Goal: Task Accomplishment & Management: Use online tool/utility

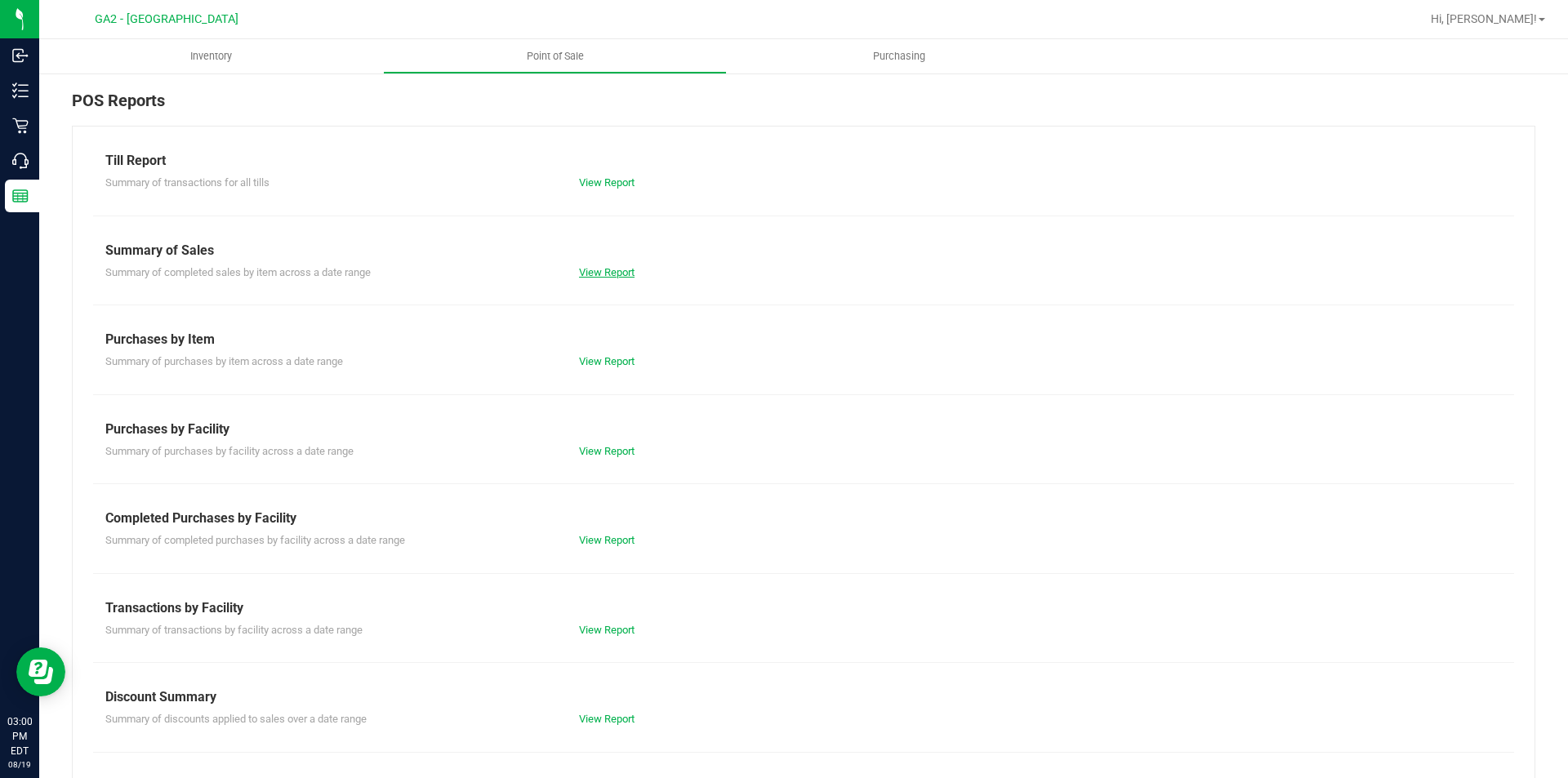
click at [592, 273] on link "View Report" at bounding box center [607, 271] width 56 height 12
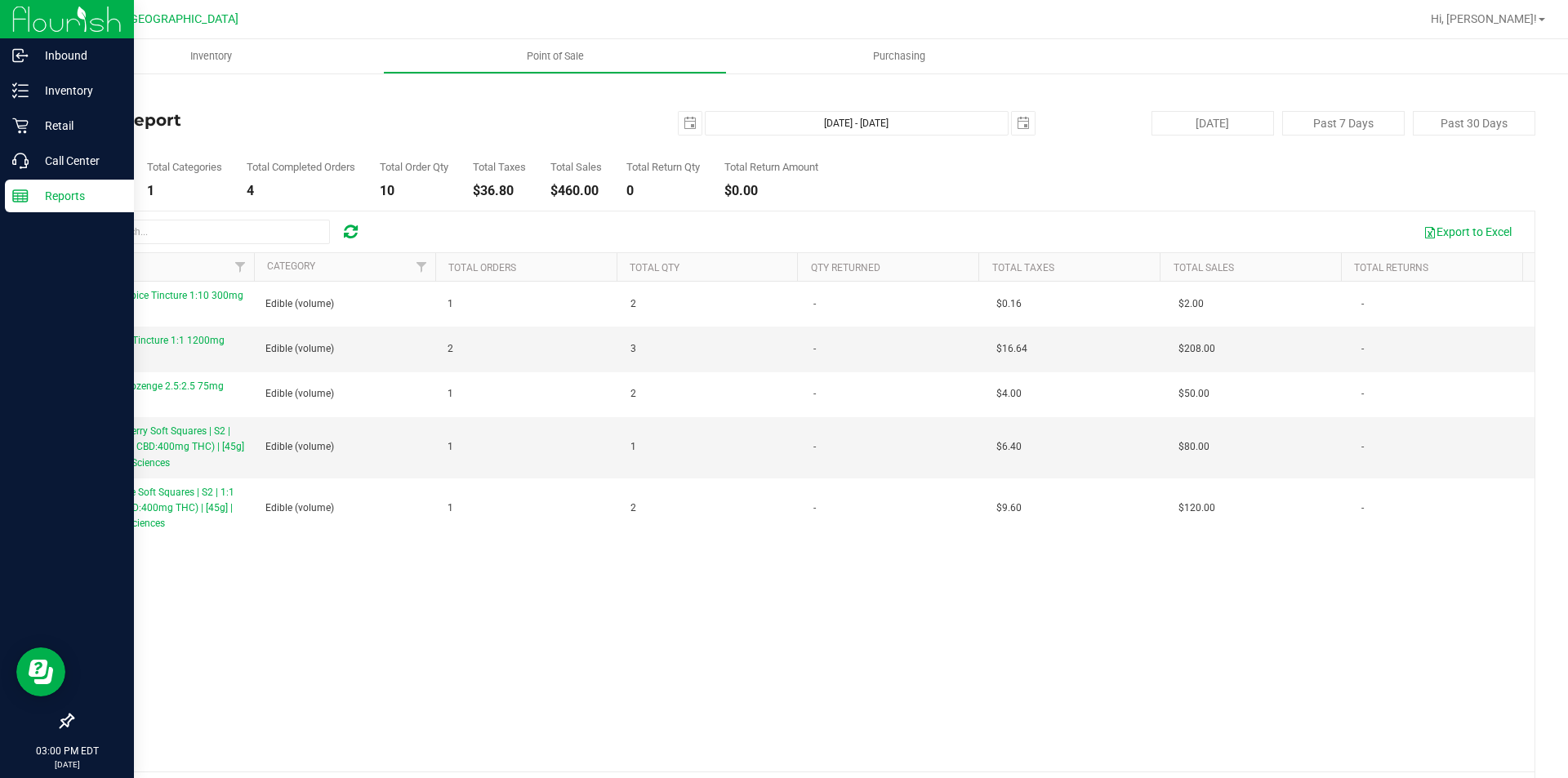
click at [42, 193] on p "Reports" at bounding box center [77, 196] width 98 height 20
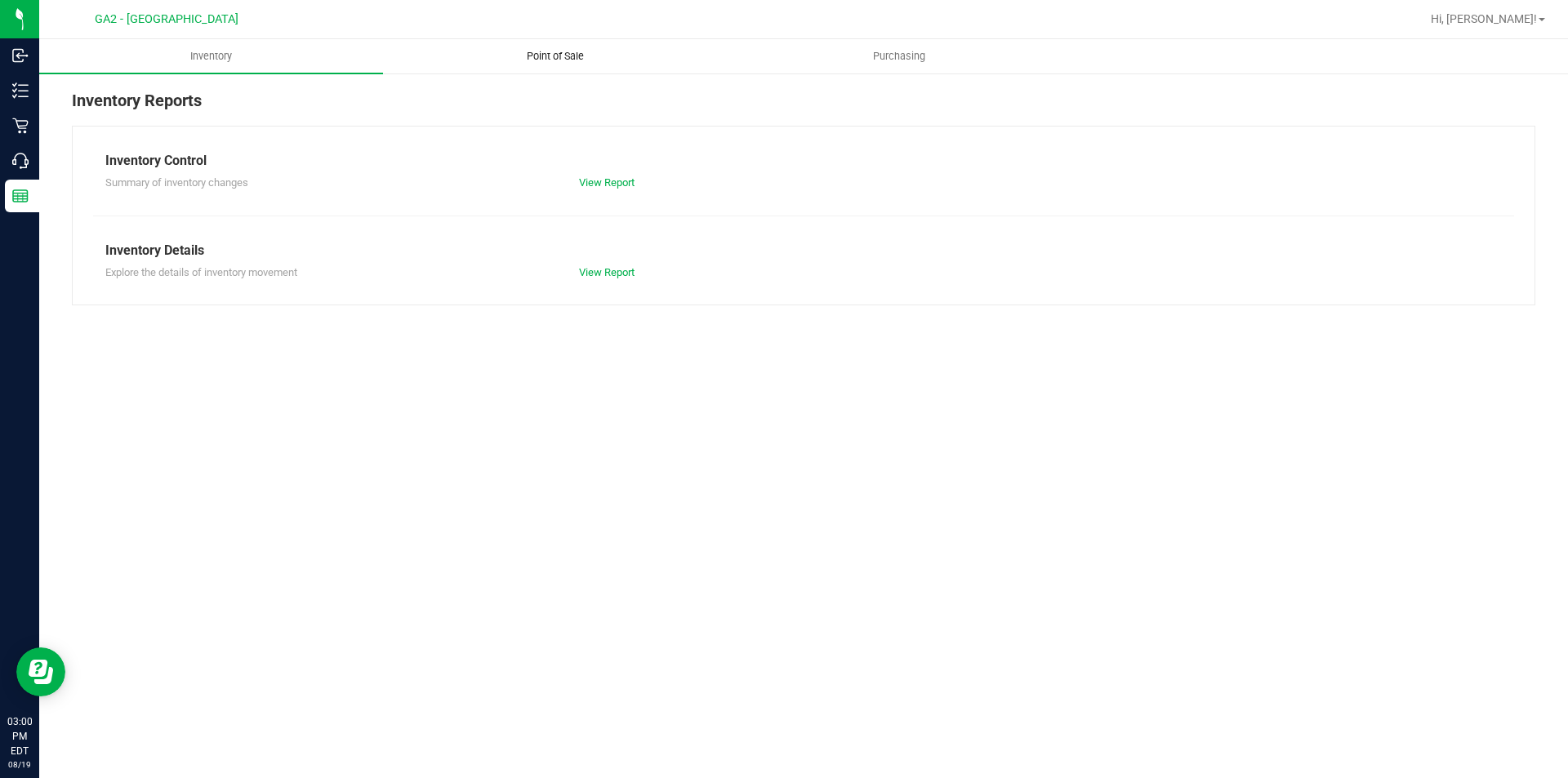
click at [559, 61] on span "Point of Sale" at bounding box center [555, 57] width 102 height 15
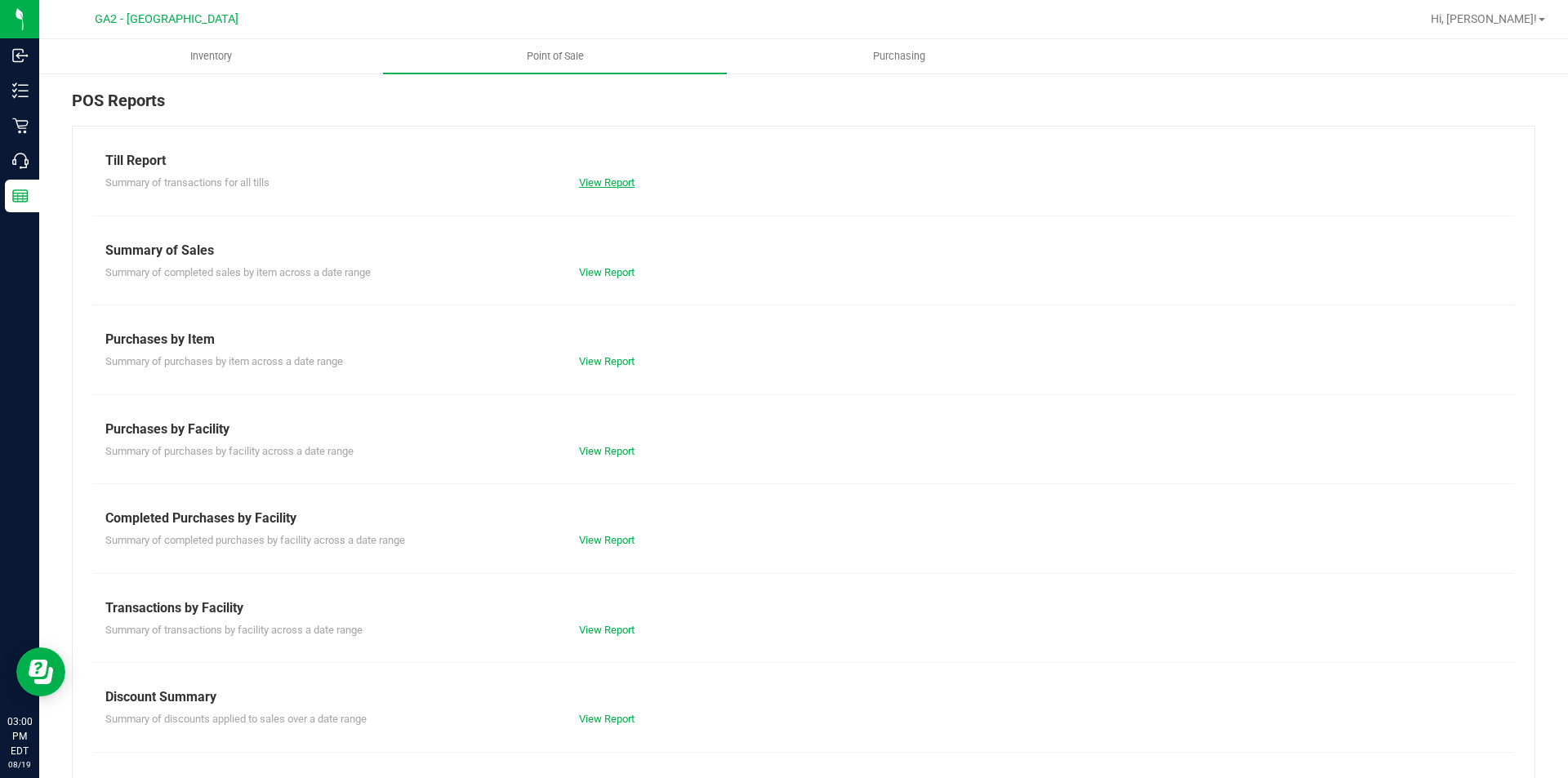
click at [611, 184] on link "View Report" at bounding box center [607, 182] width 56 height 12
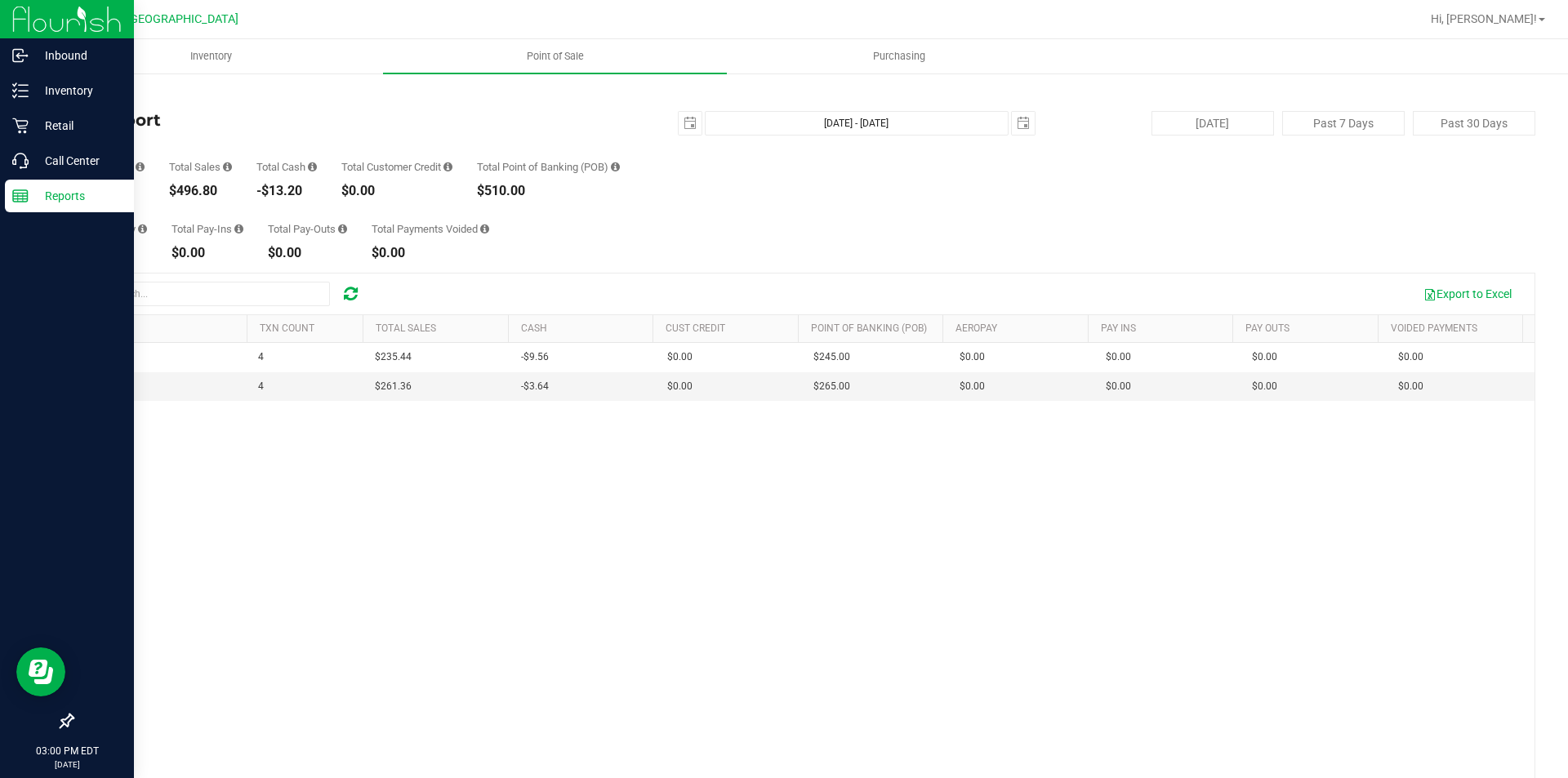
click at [22, 194] on icon at bounding box center [21, 196] width 17 height 17
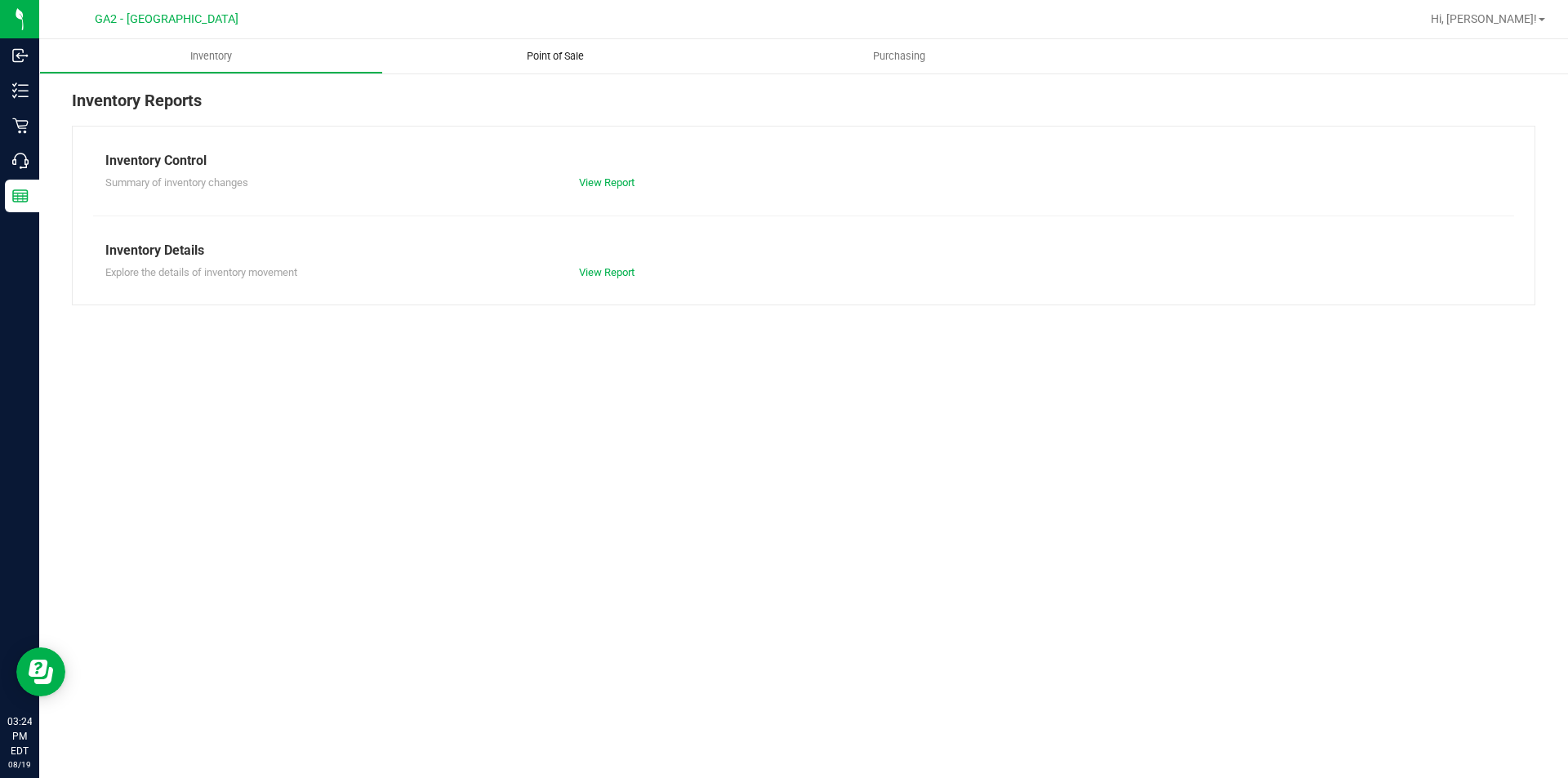
click at [553, 63] on uib-tab-heading "Point of Sale" at bounding box center [554, 56] width 343 height 35
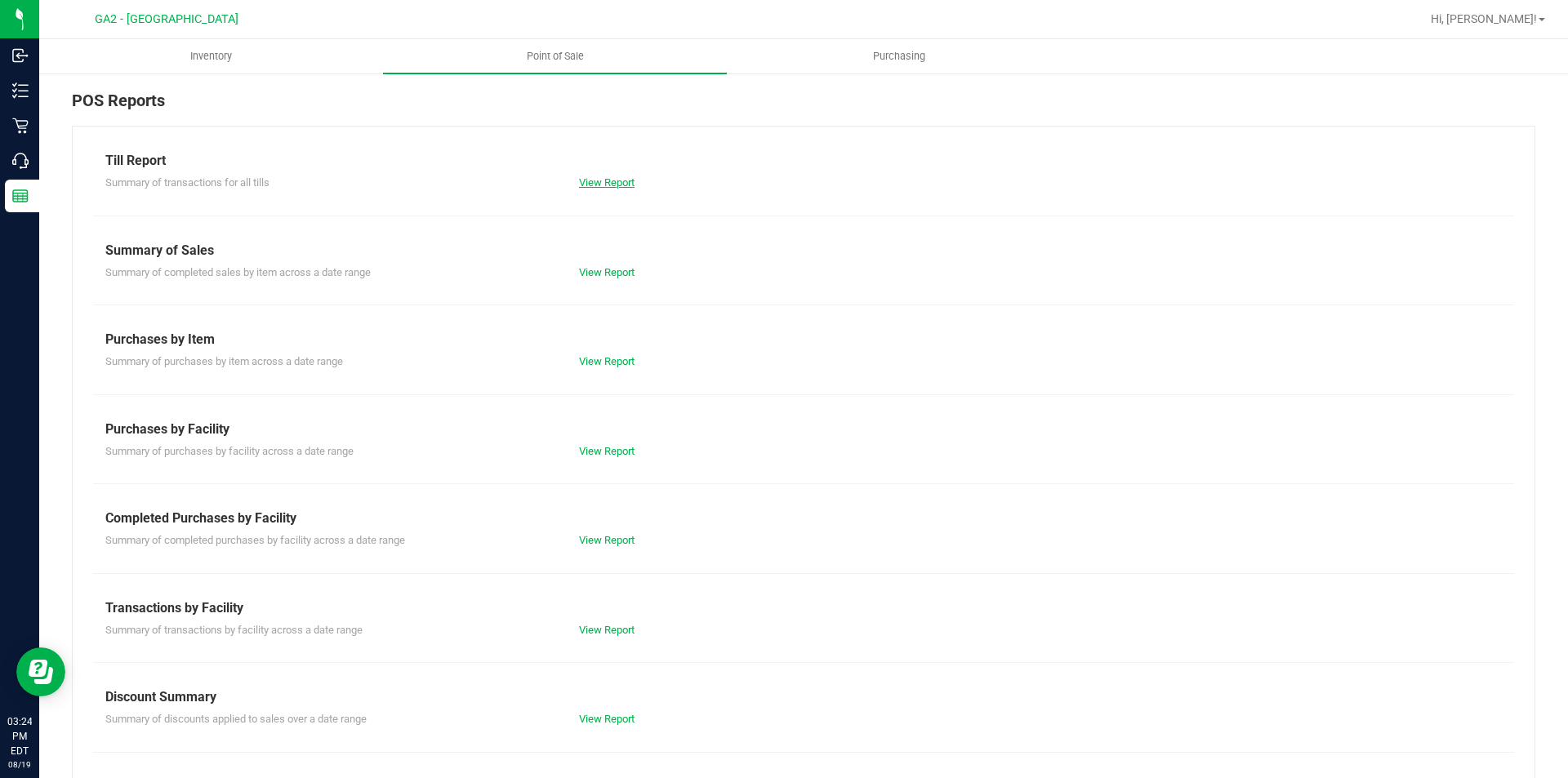
click at [604, 187] on link "View Report" at bounding box center [607, 182] width 56 height 12
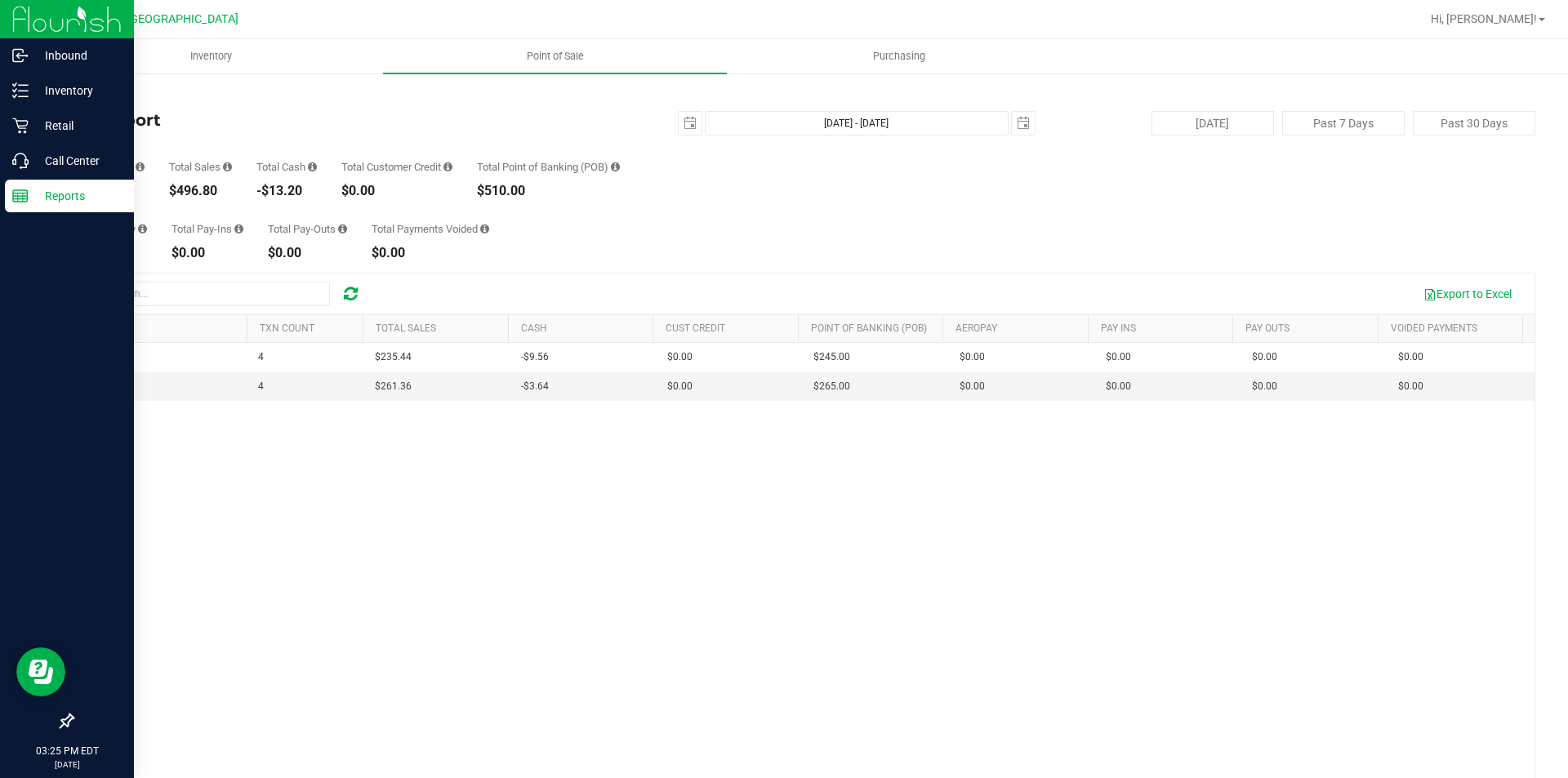
click at [33, 199] on p "Reports" at bounding box center [77, 196] width 98 height 20
